Goal: Check status: Check status

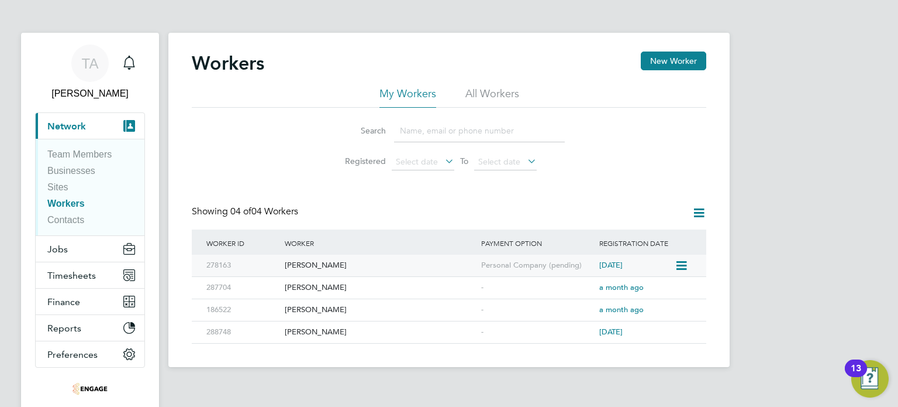
click at [295, 266] on div "[PERSON_NAME]" at bounding box center [380, 265] width 197 height 22
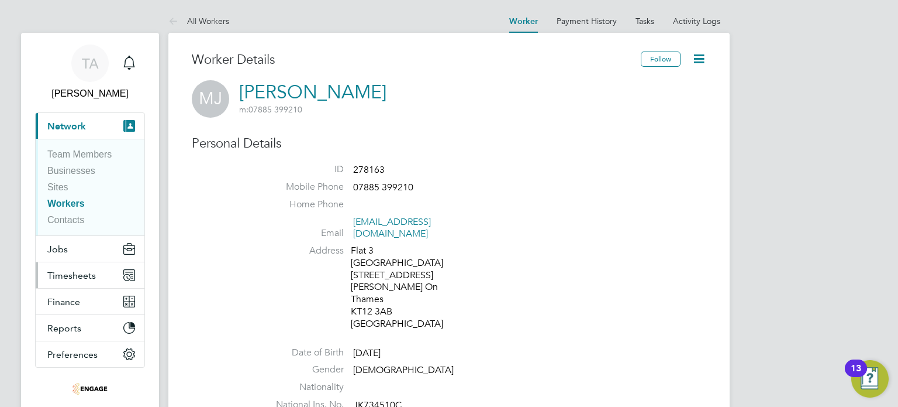
click at [59, 280] on span "Timesheets" at bounding box center [71, 275] width 49 height 11
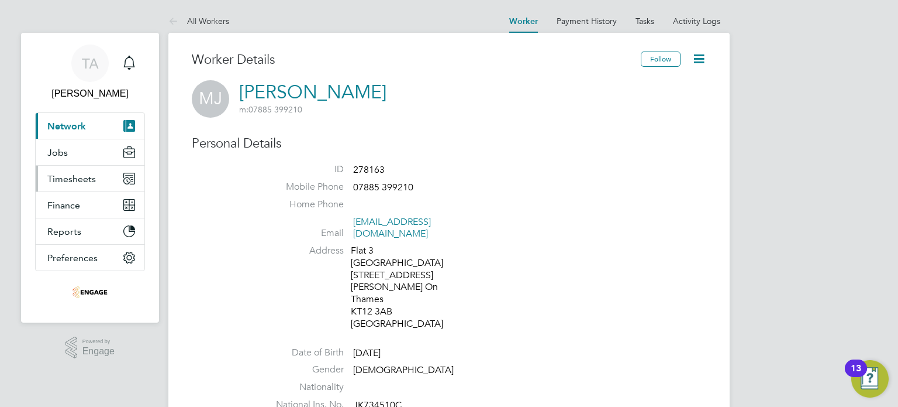
click at [69, 186] on button "Timesheets" at bounding box center [90, 179] width 109 height 26
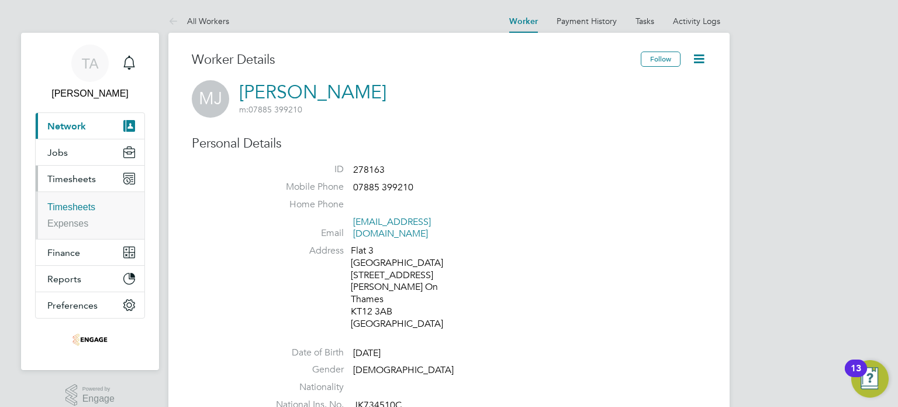
click at [73, 207] on link "Timesheets" at bounding box center [71, 207] width 48 height 10
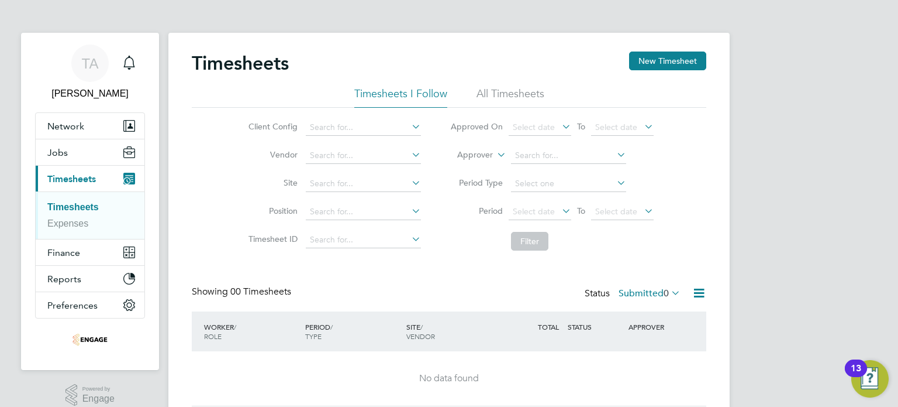
click at [489, 88] on li "All Timesheets" at bounding box center [511, 97] width 68 height 21
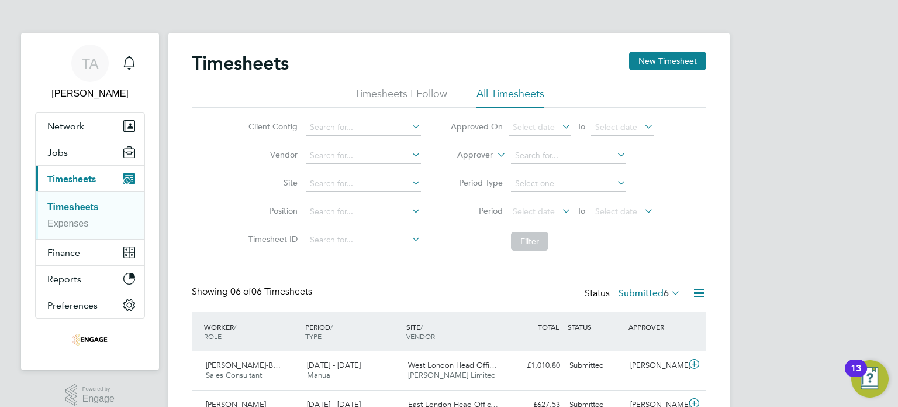
click at [370, 88] on li "Timesheets I Follow" at bounding box center [400, 97] width 93 height 21
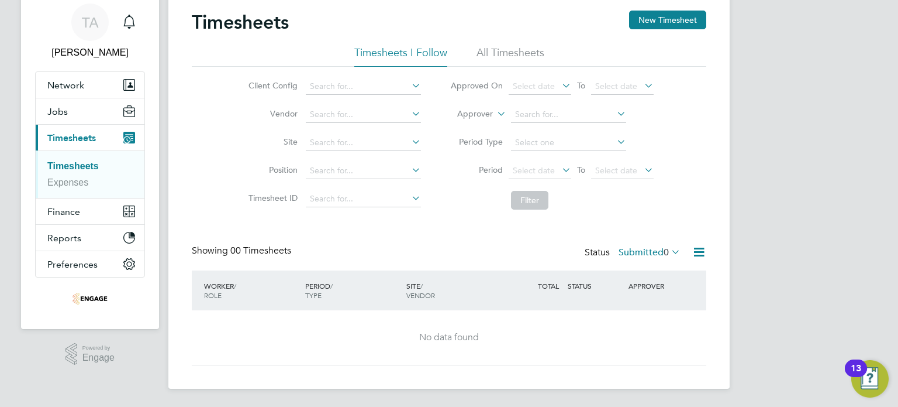
click at [487, 49] on li "All Timesheets" at bounding box center [511, 56] width 68 height 21
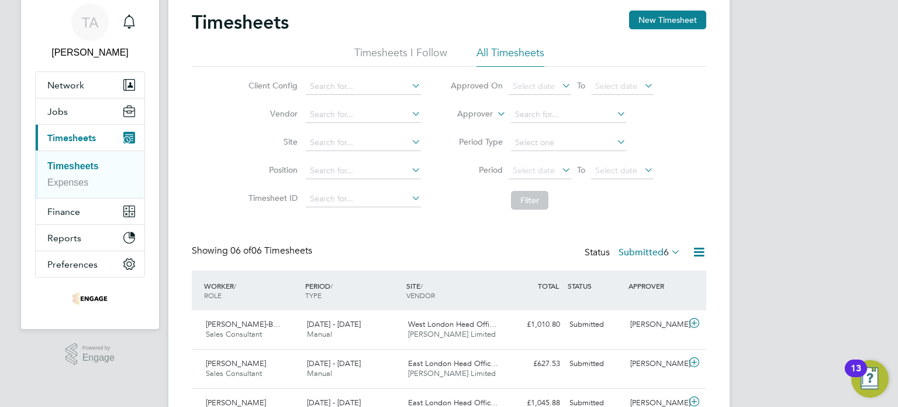
click at [668, 250] on span "6" at bounding box center [666, 252] width 5 height 12
click at [669, 250] on span "6" at bounding box center [666, 252] width 5 height 12
click at [657, 249] on label "Submitted 6" at bounding box center [650, 252] width 62 height 12
click at [669, 249] on icon at bounding box center [669, 251] width 0 height 16
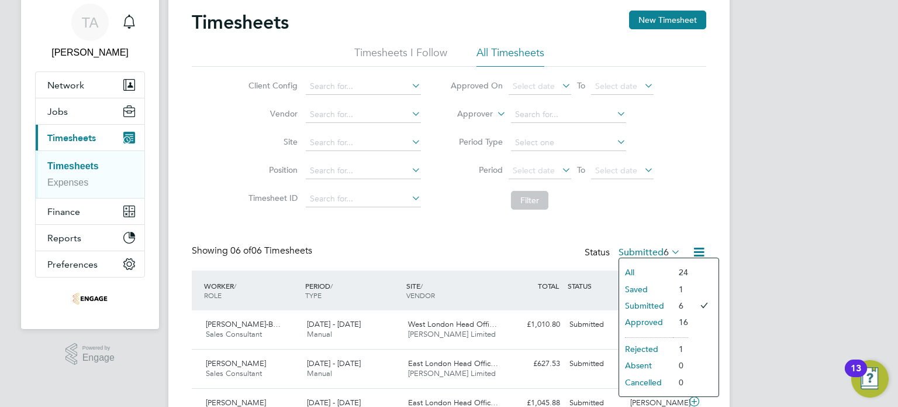
click at [657, 266] on li "All" at bounding box center [646, 272] width 54 height 16
click at [657, 266] on div "Showing 06 of 06 Timesheets Status Submitted 6" at bounding box center [449, 258] width 515 height 26
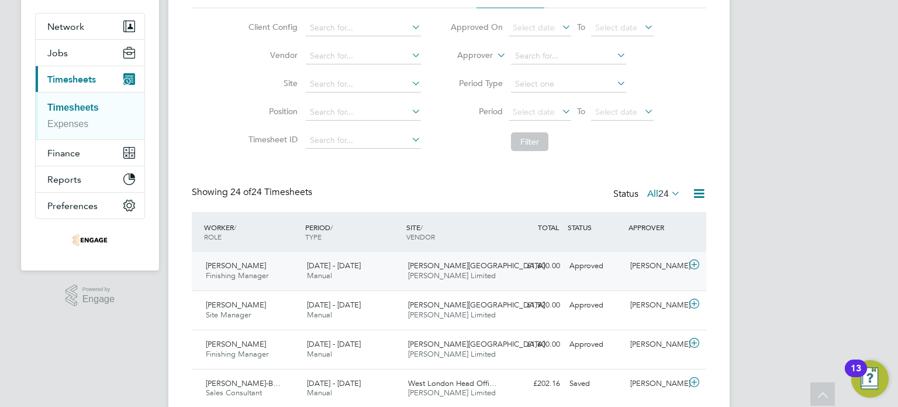
click at [400, 266] on div "[DATE] - [DATE] Manual" at bounding box center [352, 270] width 101 height 29
click at [494, 259] on div "[PERSON_NAME] Place [PERSON_NAME] Limited" at bounding box center [454, 270] width 101 height 29
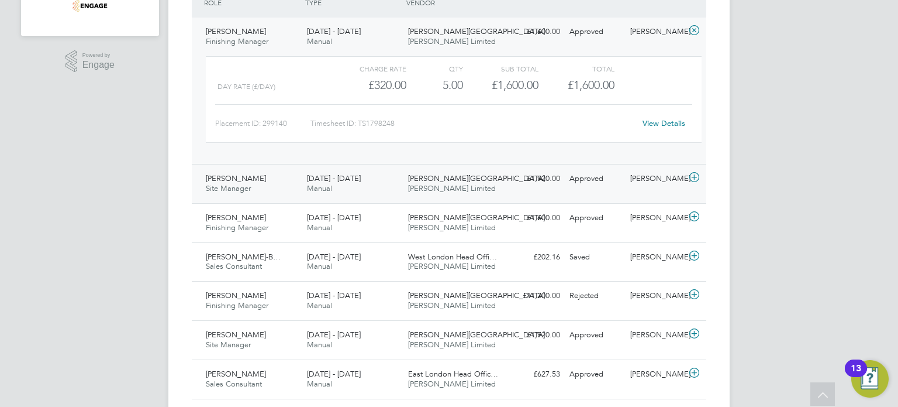
click at [397, 188] on div "[DATE] - [DATE] Manual" at bounding box center [352, 183] width 101 height 29
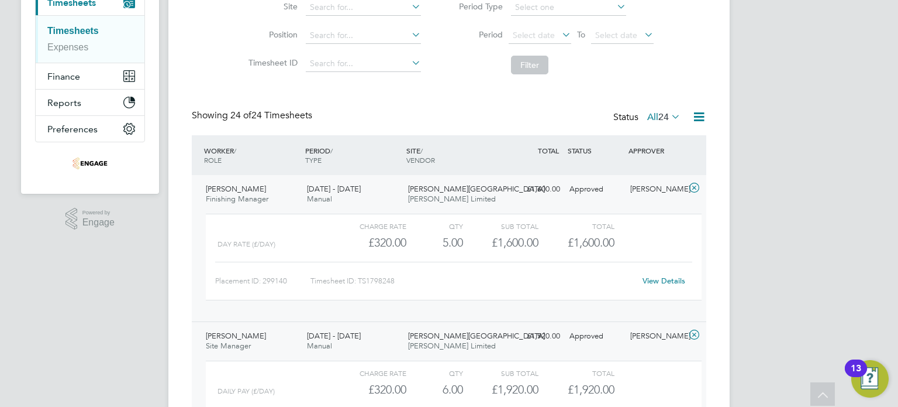
scroll to position [41, 0]
